Goal: Transaction & Acquisition: Purchase product/service

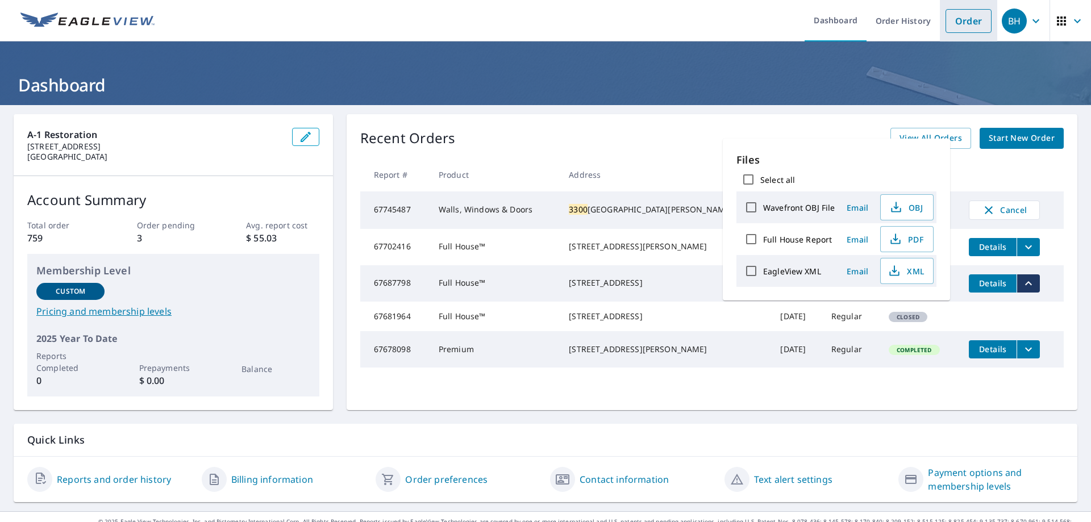
click at [828, 110] on div "A-1 Restoration [STREET_ADDRESS] Account Summary Total order 759 Order pending …" at bounding box center [545, 308] width 1091 height 406
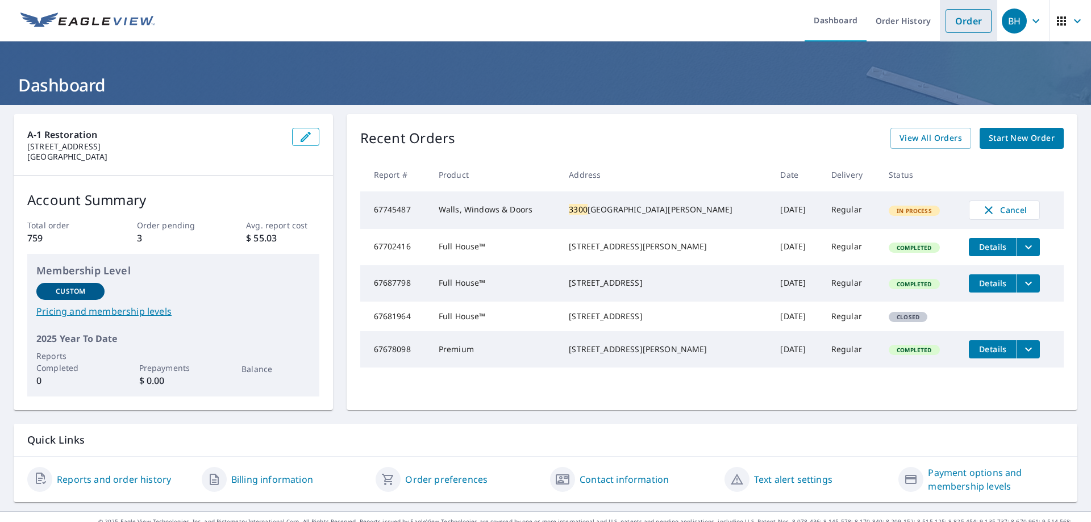
click at [948, 14] on link "Order" at bounding box center [969, 21] width 46 height 24
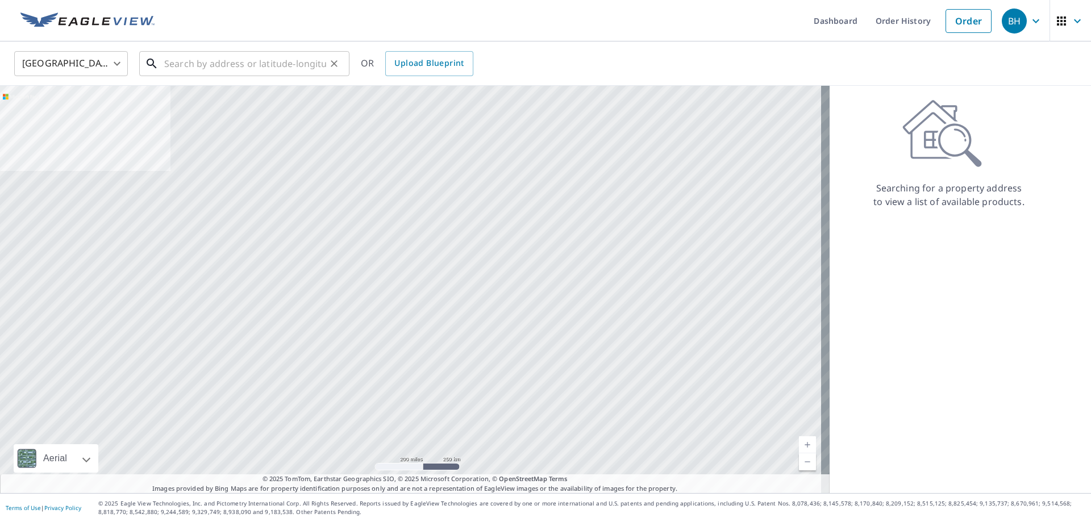
click at [280, 64] on input "text" at bounding box center [245, 64] width 162 height 32
click at [250, 70] on input "text" at bounding box center [245, 64] width 162 height 32
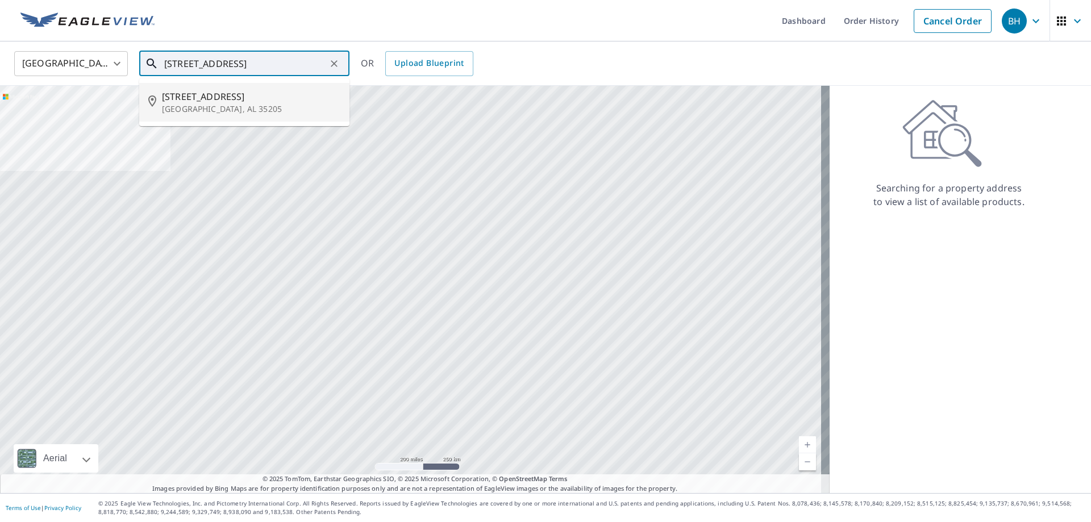
drag, startPoint x: 263, startPoint y: 64, endPoint x: 45, endPoint y: 50, distance: 217.5
click at [45, 50] on div "United States [GEOGRAPHIC_DATA] ​ [STREET_ADDRESS] ​ [STREET_ADDRESS] OR Upload…" at bounding box center [542, 63] width 1072 height 27
drag, startPoint x: 271, startPoint y: 60, endPoint x: 115, endPoint y: 52, distance: 156.5
click at [115, 52] on div "United States [GEOGRAPHIC_DATA] ​ [STREET_ADDRESS][GEOGRAPHIC_DATA][PERSON_NAME…" at bounding box center [542, 63] width 1072 height 27
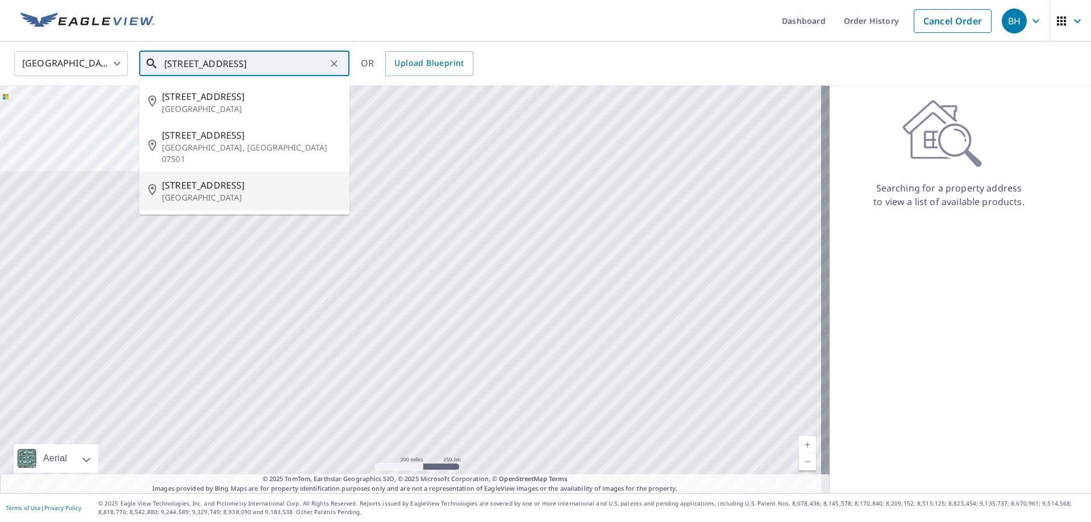
click at [255, 178] on span "[STREET_ADDRESS]" at bounding box center [251, 185] width 178 height 14
type input "[STREET_ADDRESS]"
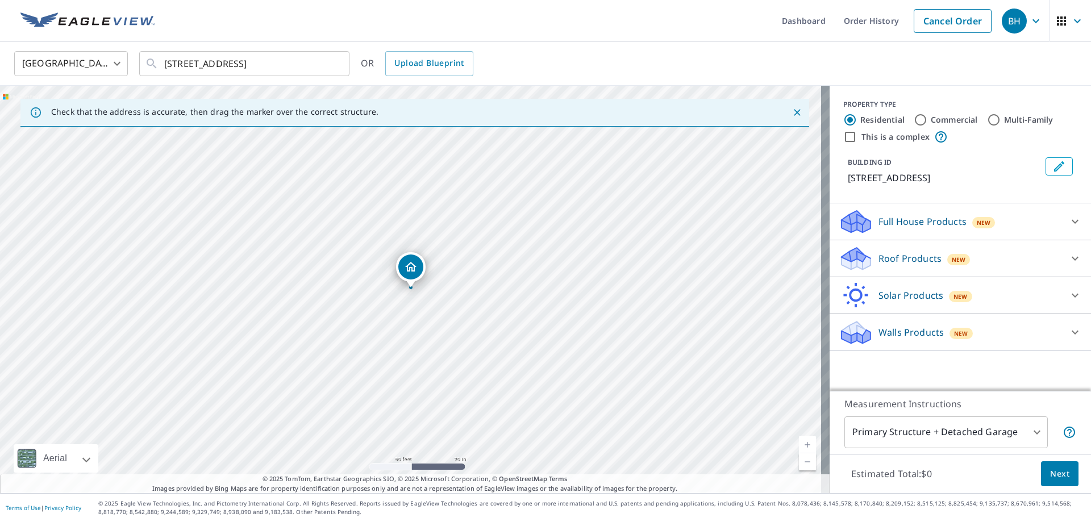
click at [917, 226] on p "Full House Products" at bounding box center [922, 222] width 88 height 14
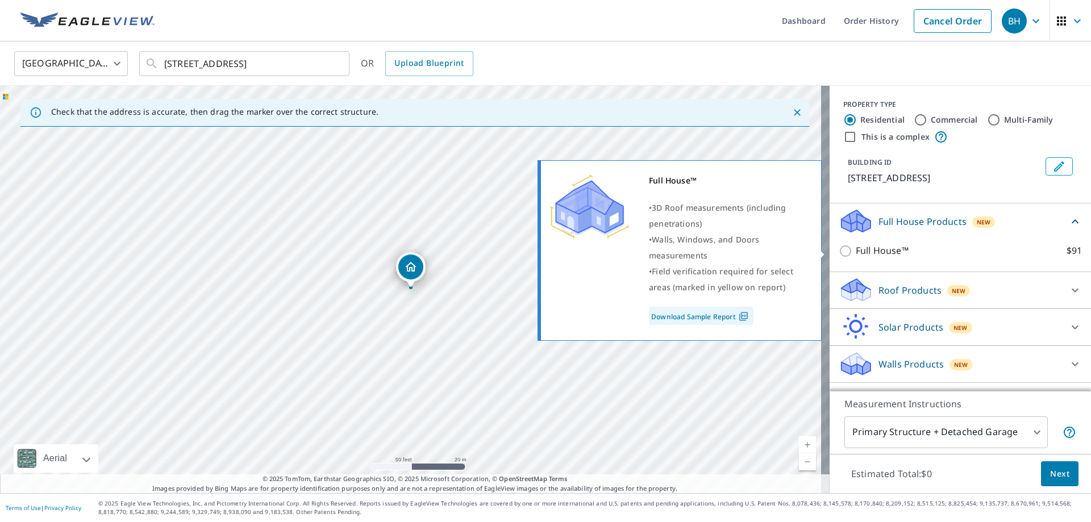
click at [873, 248] on p "Full House™" at bounding box center [882, 251] width 53 height 14
click at [856, 248] on input "Full House™ $91" at bounding box center [847, 251] width 17 height 14
checkbox input "true"
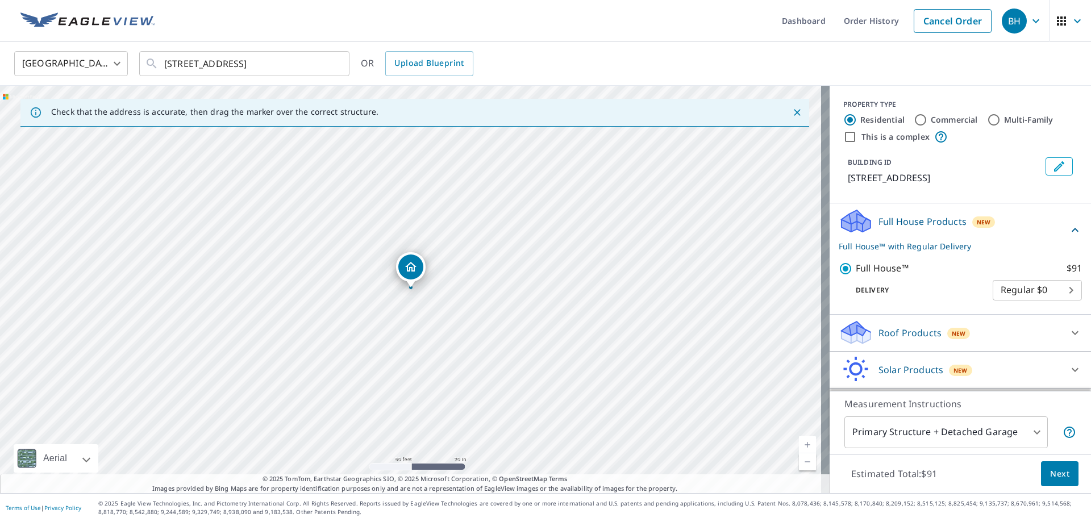
scroll to position [35, 0]
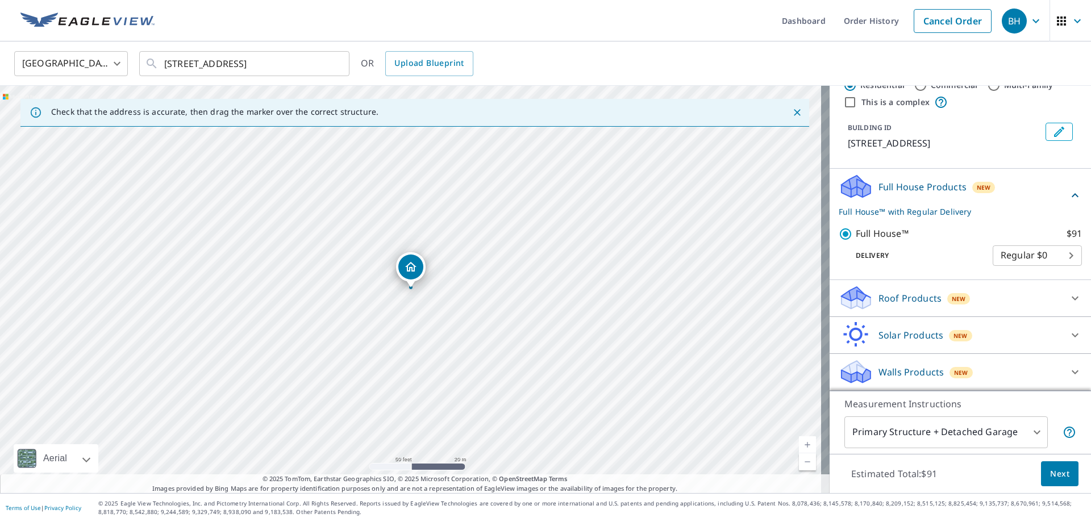
click at [1050, 475] on span "Next" at bounding box center [1059, 474] width 19 height 14
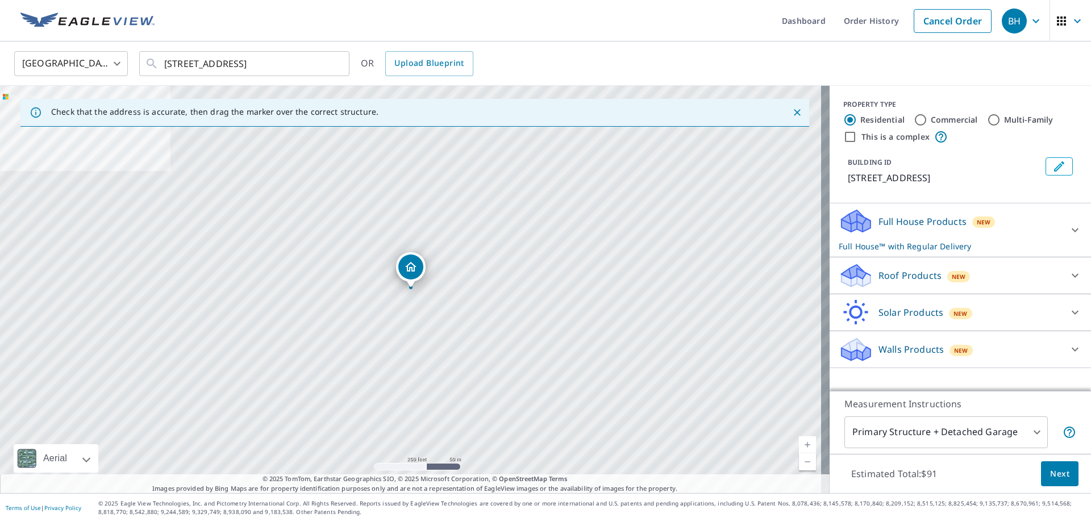
click at [922, 244] on p "Full House™ with Regular Delivery" at bounding box center [950, 246] width 223 height 12
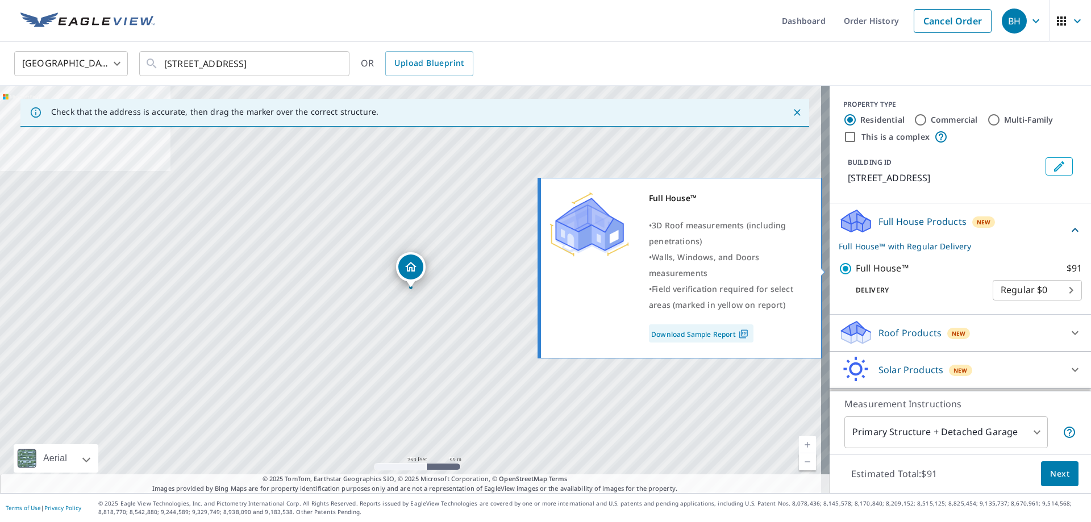
click at [925, 268] on label "Full House™ $91" at bounding box center [969, 268] width 226 height 14
click at [856, 268] on input "Full House™ $91" at bounding box center [847, 269] width 17 height 14
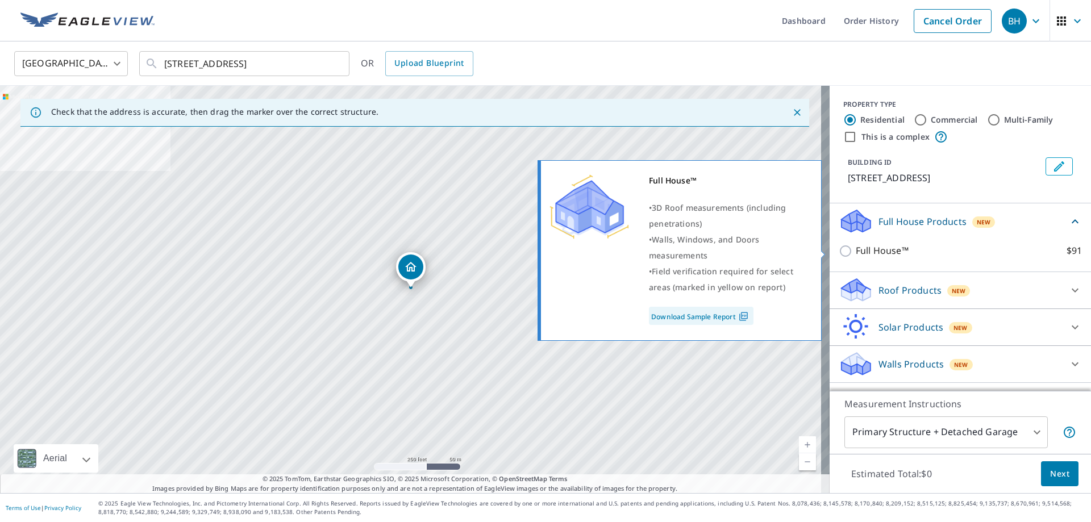
click at [888, 252] on p "Full House™" at bounding box center [882, 251] width 53 height 14
click at [856, 252] on input "Full House™ $91" at bounding box center [847, 251] width 17 height 14
checkbox input "true"
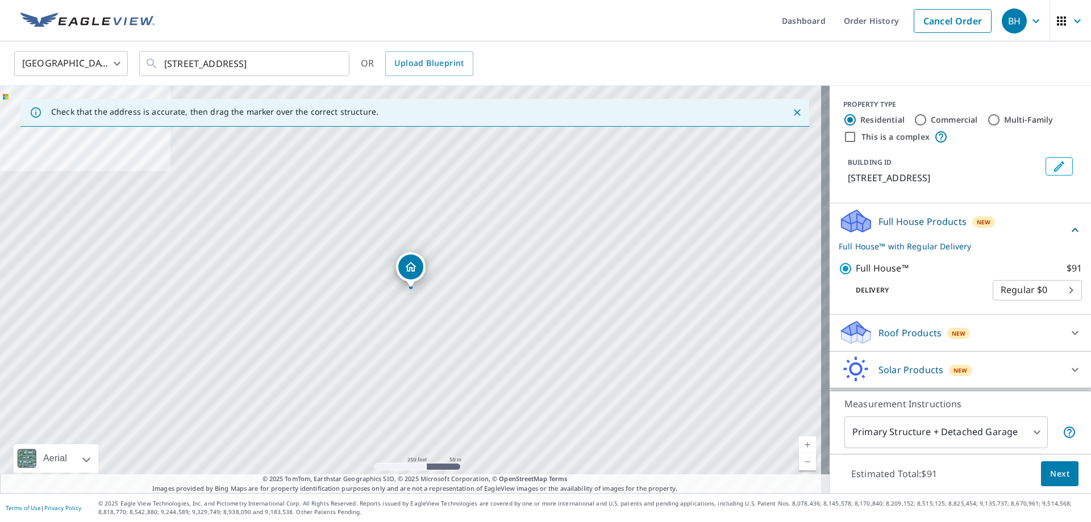
click at [1062, 474] on button "Next" at bounding box center [1060, 474] width 38 height 26
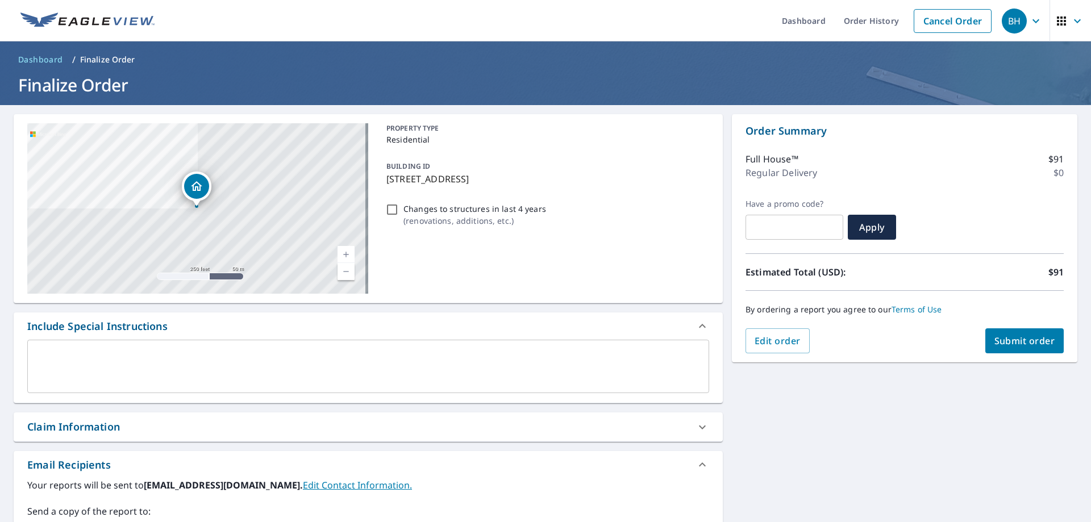
click at [1018, 348] on button "Submit order" at bounding box center [1024, 340] width 79 height 25
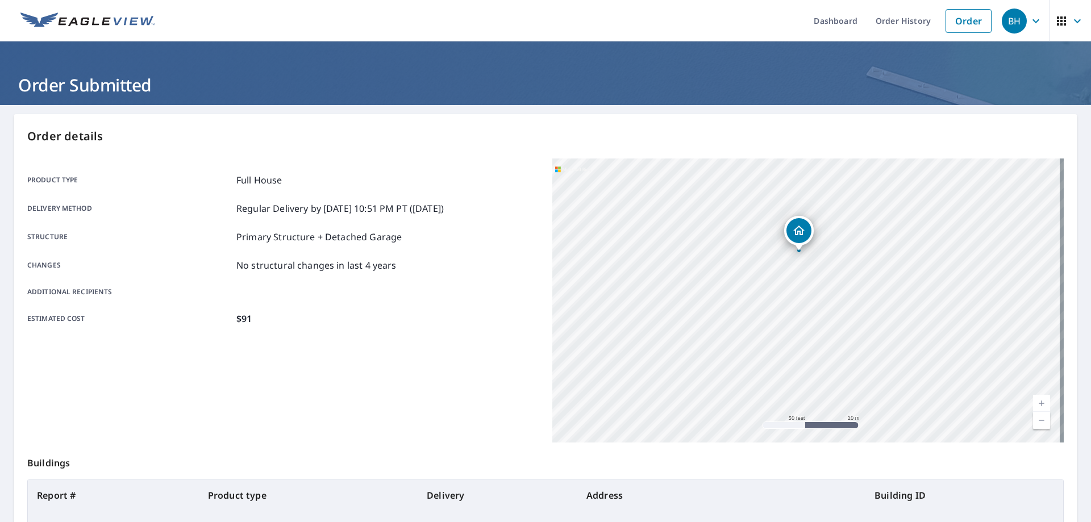
click at [820, 230] on div "[STREET_ADDRESS]" at bounding box center [807, 301] width 511 height 284
click at [111, 13] on img at bounding box center [87, 21] width 134 height 17
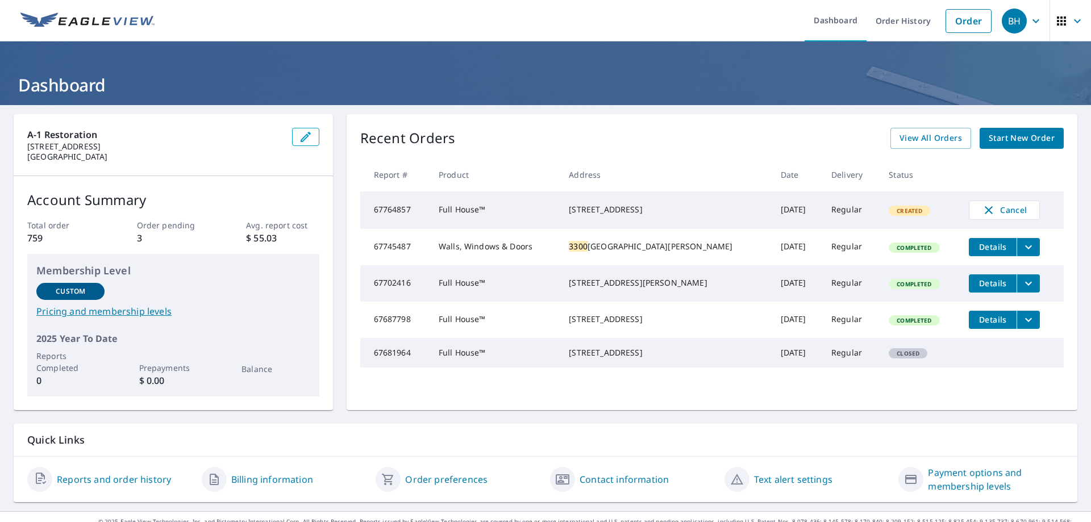
click at [1025, 249] on icon "filesDropdownBtn-67745487" at bounding box center [1028, 247] width 7 height 4
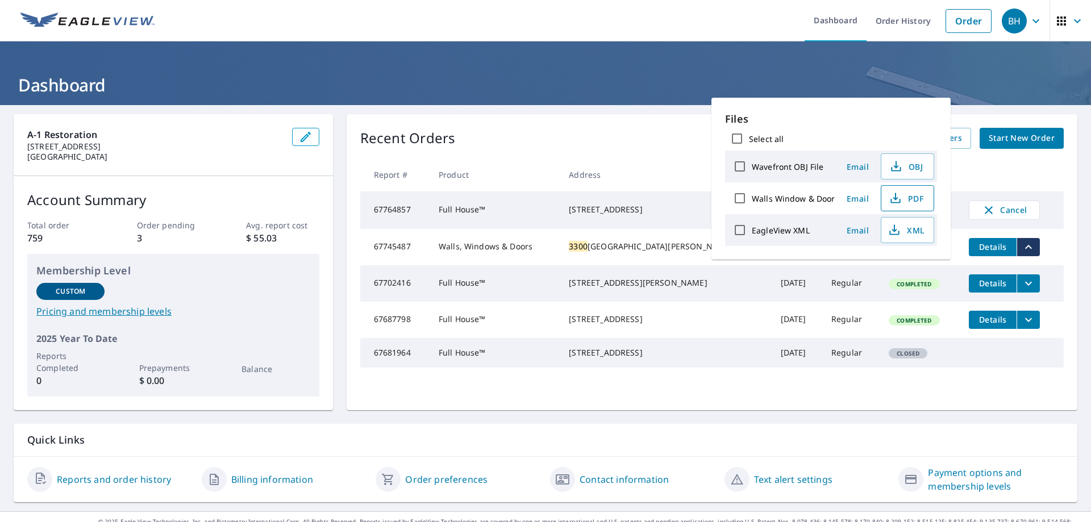
click at [909, 197] on span "PDF" at bounding box center [906, 198] width 36 height 14
